Goal: Transaction & Acquisition: Purchase product/service

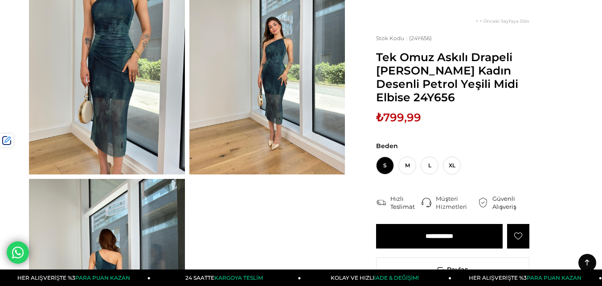
scroll to position [134, 0]
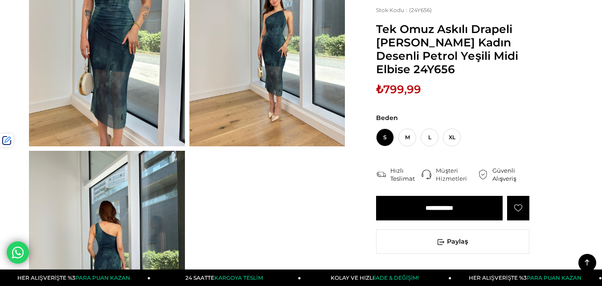
click at [405, 92] on span "₺799,99" at bounding box center [398, 88] width 45 height 13
copy span "799,99"
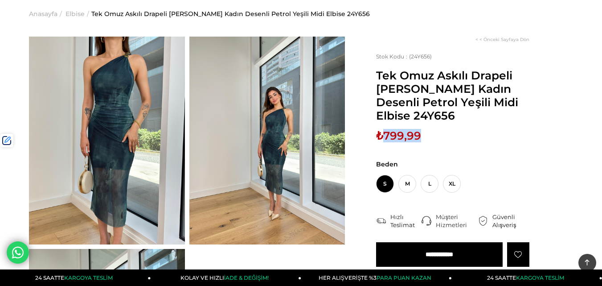
scroll to position [0, 0]
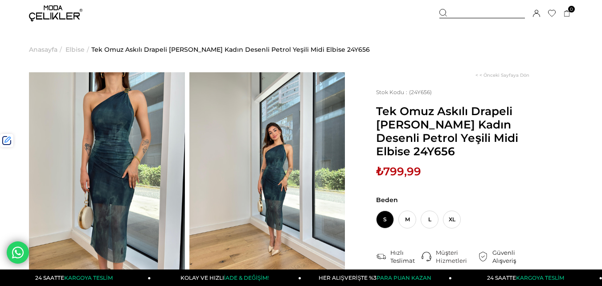
click at [457, 15] on div at bounding box center [482, 13] width 86 height 9
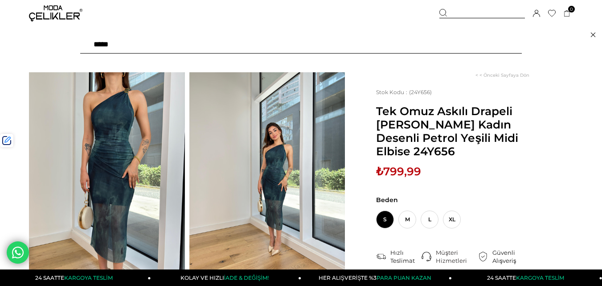
paste input "******"
type input "******"
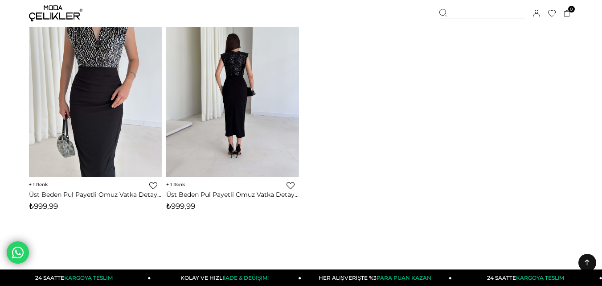
scroll to position [134, 0]
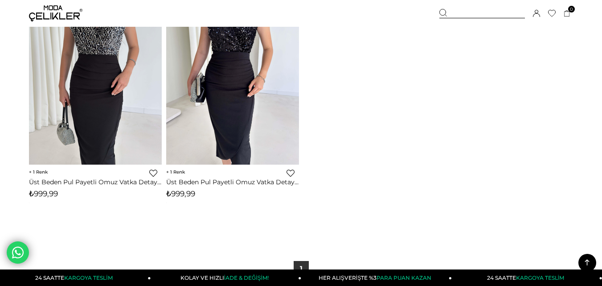
click at [192, 189] on span "₺999,99" at bounding box center [180, 193] width 29 height 9
copy span "999,99"
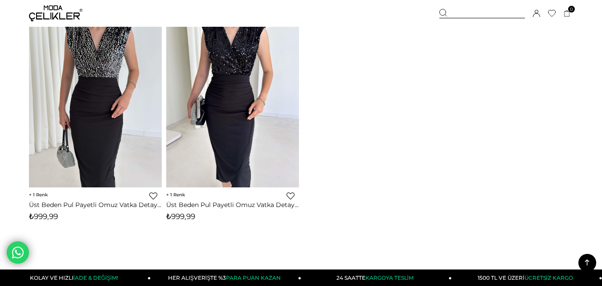
scroll to position [0, 0]
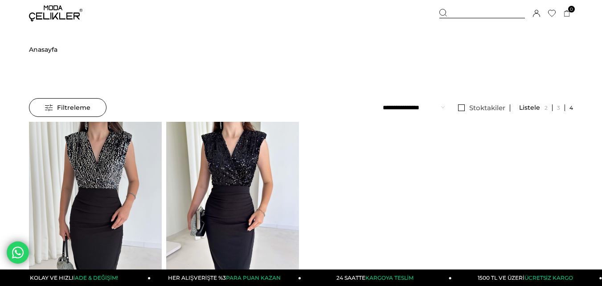
drag, startPoint x: 467, startPoint y: 13, endPoint x: 222, endPoint y: 44, distance: 246.4
click at [461, 13] on div at bounding box center [482, 13] width 86 height 9
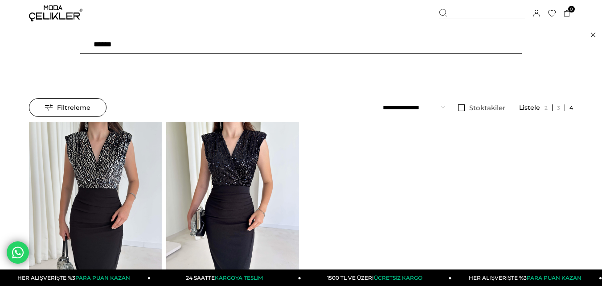
click at [198, 49] on input "******" at bounding box center [300, 45] width 441 height 18
type input "*******"
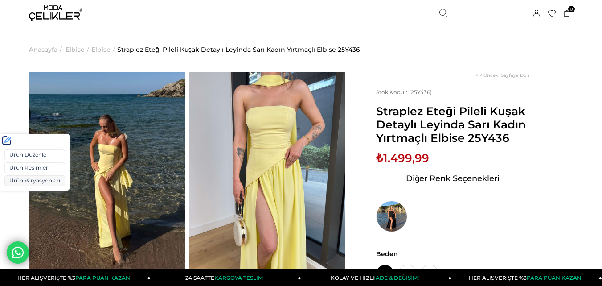
click at [20, 179] on link "Ürün Varyasyonları" at bounding box center [34, 180] width 61 height 11
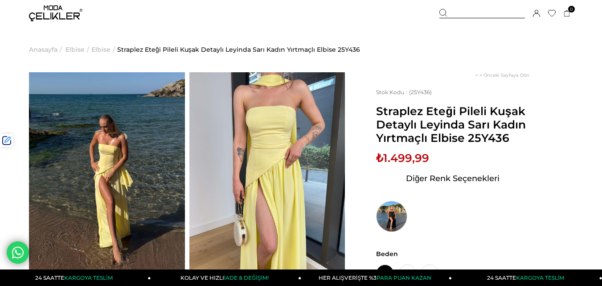
click at [411, 152] on span "₺1.499,99" at bounding box center [402, 157] width 53 height 13
click at [404, 157] on span "₺1.499,99" at bounding box center [402, 157] width 53 height 13
copy span "1.499,99"
click at [460, 8] on div "Sepetim 0 Ürün Sepetinizde ürün bulunmamaktadır. Genel Toplam : Sepetim SİPARİŞ…" at bounding box center [506, 13] width 134 height 27
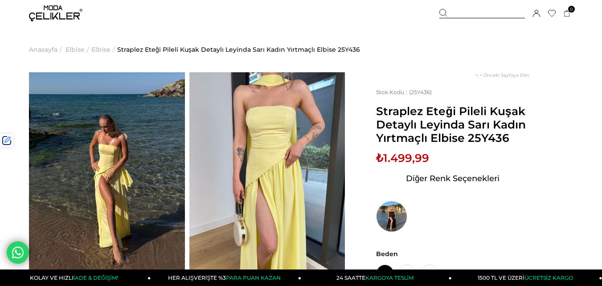
click at [453, 13] on div at bounding box center [482, 13] width 86 height 9
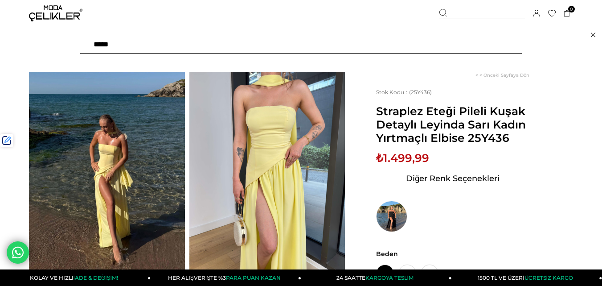
paste input "*********"
type input "*********"
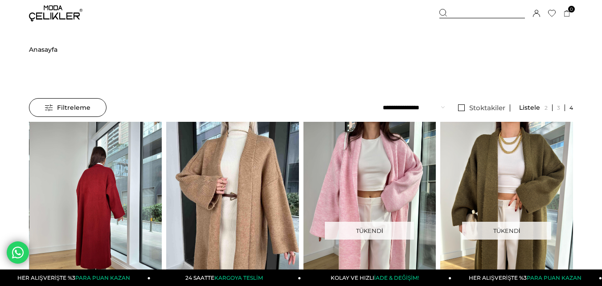
click at [109, 153] on div at bounding box center [96, 210] width 398 height 176
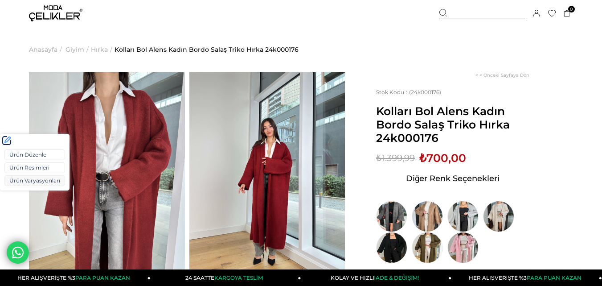
click at [21, 184] on link "Ürün Varyasyonları" at bounding box center [34, 180] width 61 height 11
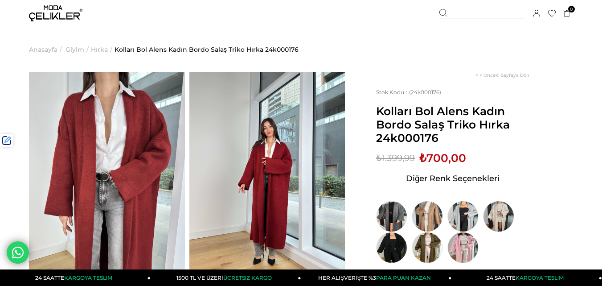
click at [48, 48] on span "Anasayfa" at bounding box center [43, 49] width 29 height 45
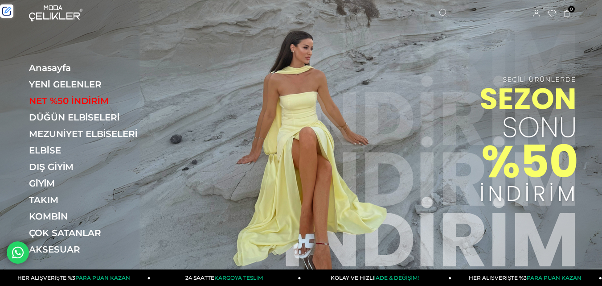
drag, startPoint x: 471, startPoint y: 12, endPoint x: 453, endPoint y: 13, distance: 18.8
click at [471, 12] on div at bounding box center [482, 13] width 86 height 9
click at [235, 49] on input "text" at bounding box center [300, 45] width 441 height 18
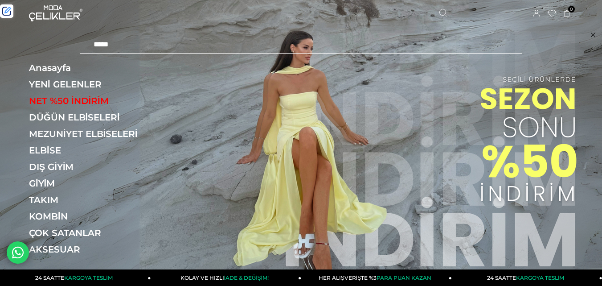
type input "*****"
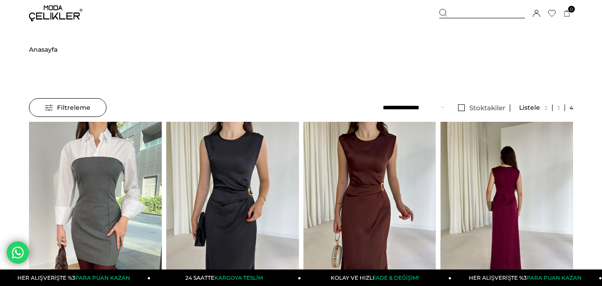
click at [518, 186] on div at bounding box center [507, 210] width 398 height 176
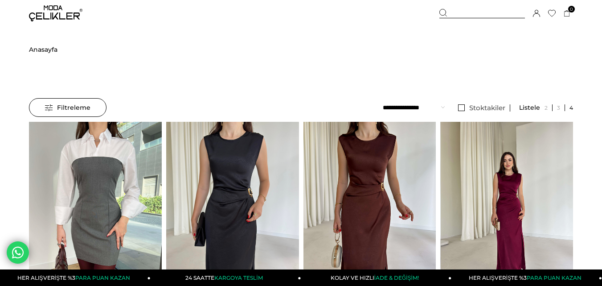
drag, startPoint x: 518, startPoint y: 186, endPoint x: 440, endPoint y: 12, distance: 191.0
click at [515, 183] on img at bounding box center [507, 210] width 133 height 177
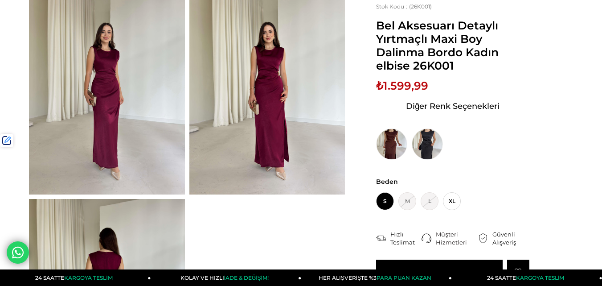
scroll to position [89, 0]
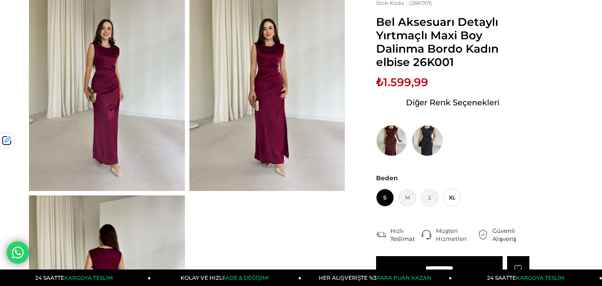
click at [410, 86] on span "₺1.599,99" at bounding box center [402, 81] width 52 height 13
drag, startPoint x: 410, startPoint y: 86, endPoint x: 212, endPoint y: 14, distance: 211.4
click at [409, 85] on span "₺1.599,99" at bounding box center [402, 81] width 52 height 13
copy span "1.599,99"
